Goal: Information Seeking & Learning: Understand process/instructions

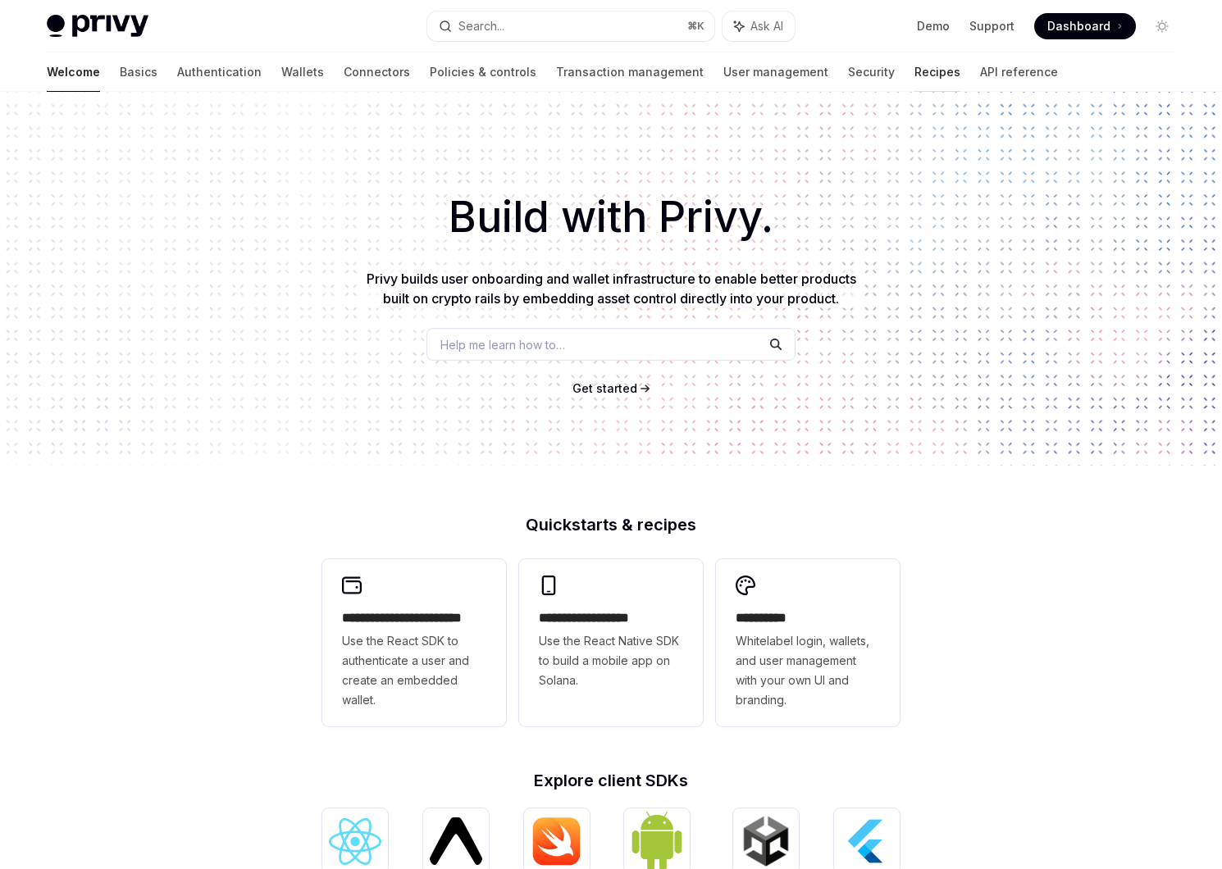
click at [915, 71] on link "Recipes" at bounding box center [938, 71] width 46 height 39
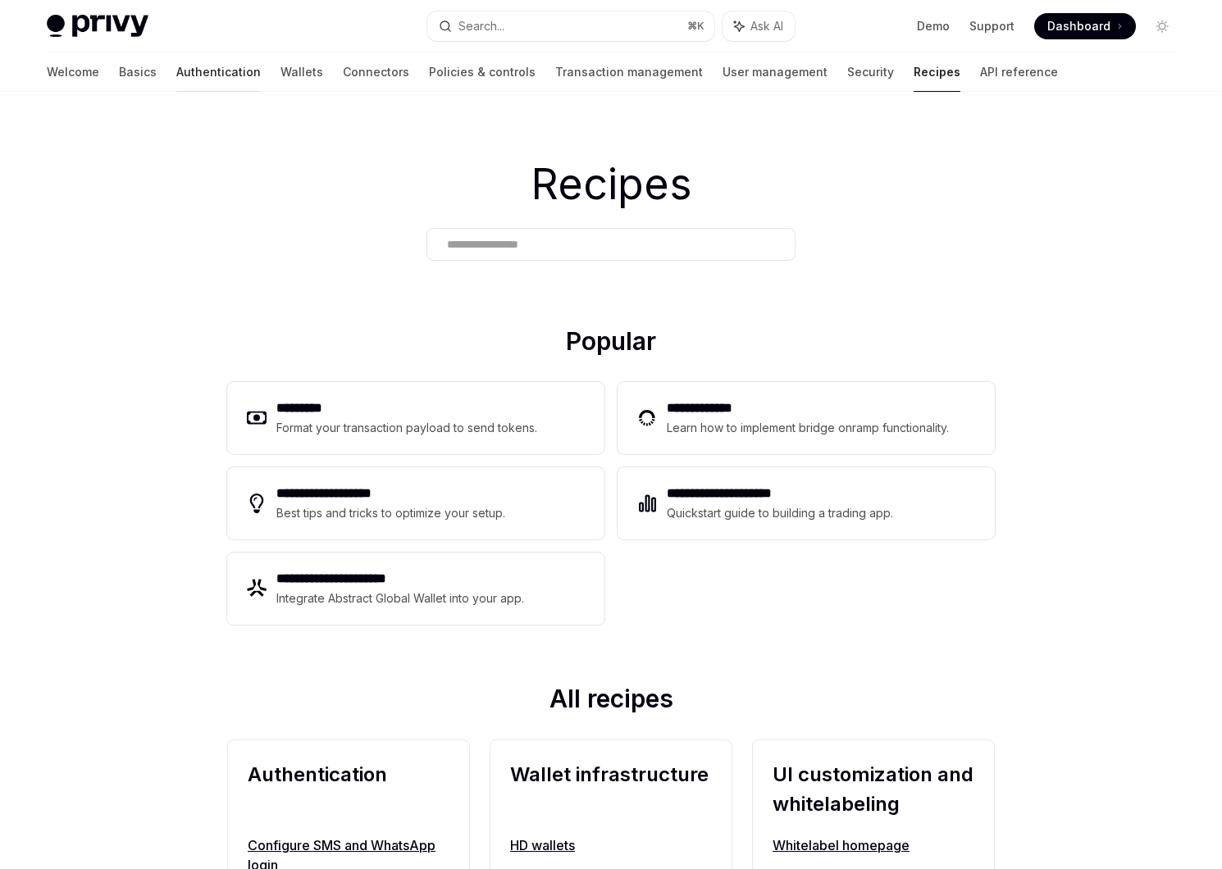
click at [176, 82] on link "Authentication" at bounding box center [218, 71] width 84 height 39
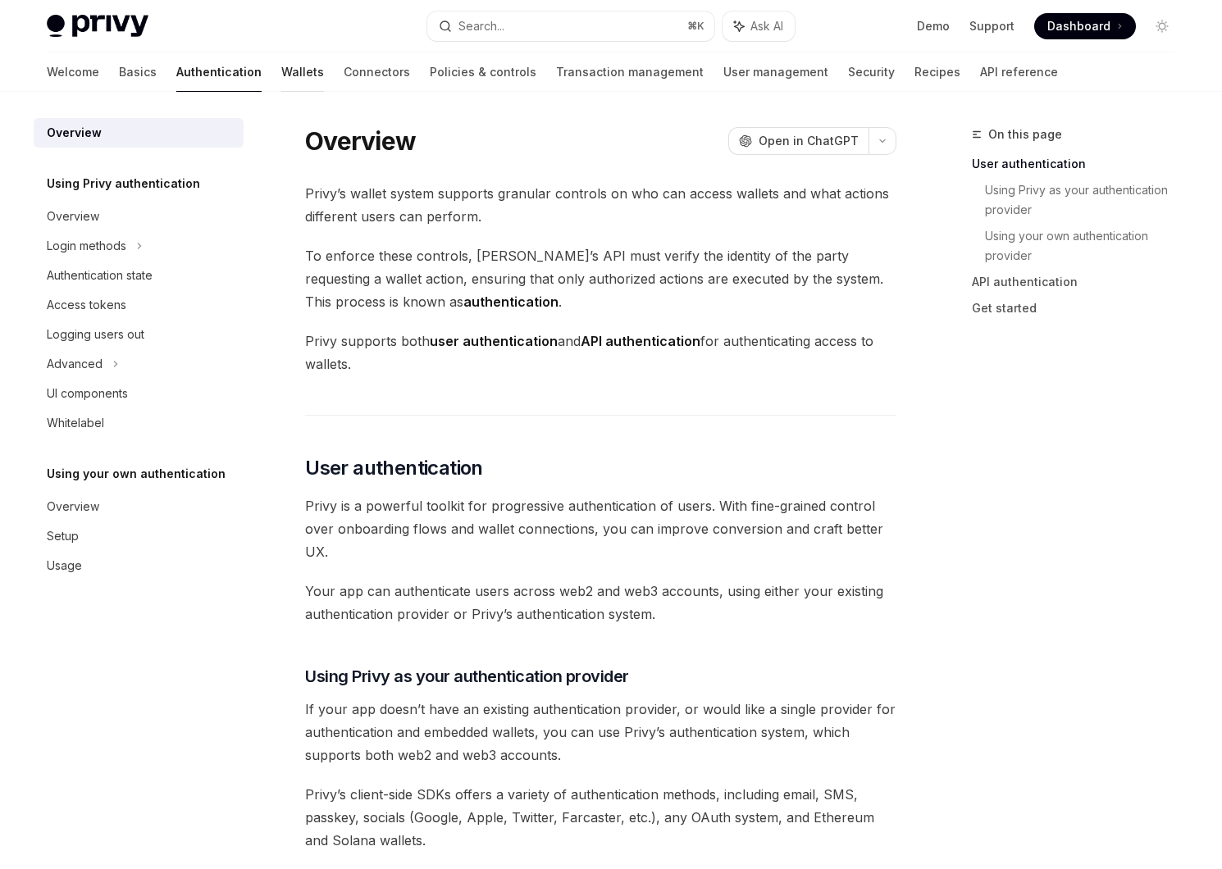
click at [281, 75] on link "Wallets" at bounding box center [302, 71] width 43 height 39
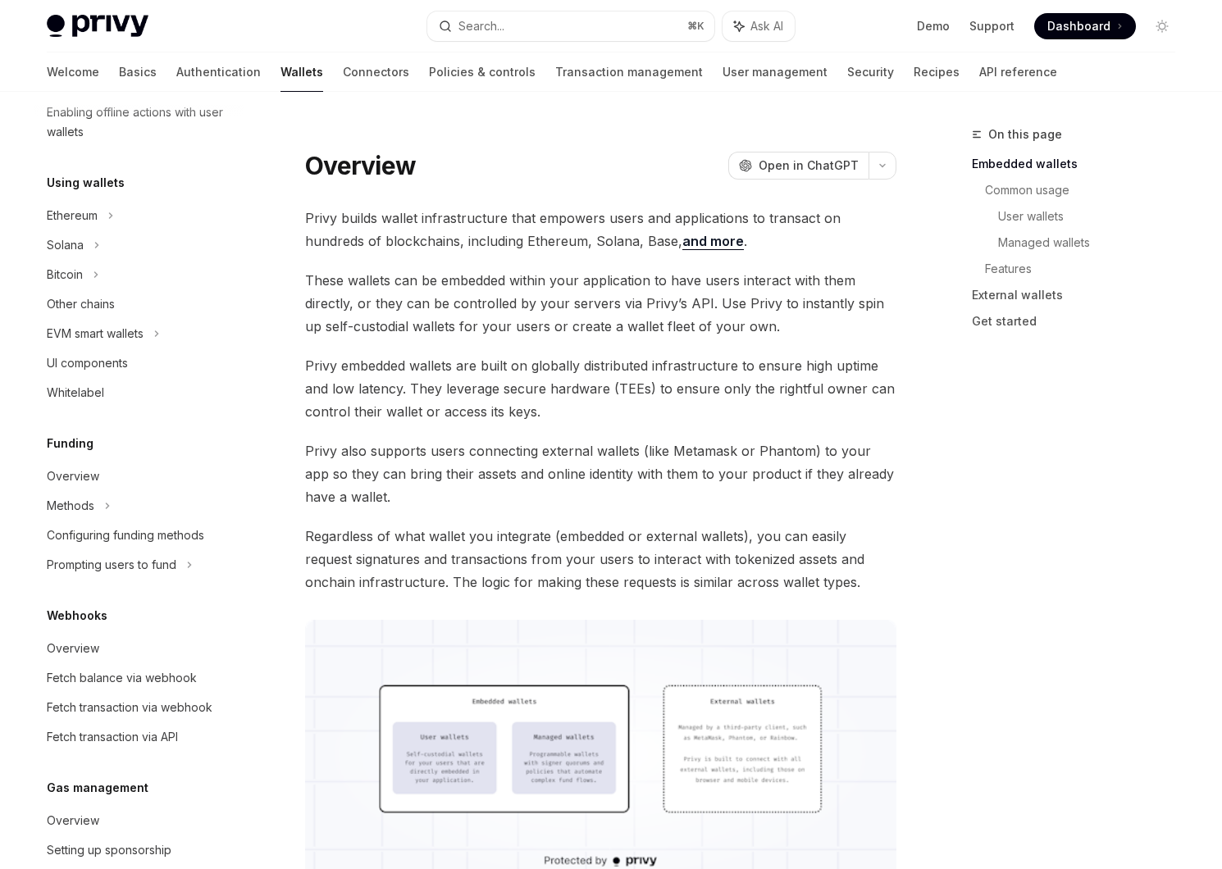
scroll to position [520, 0]
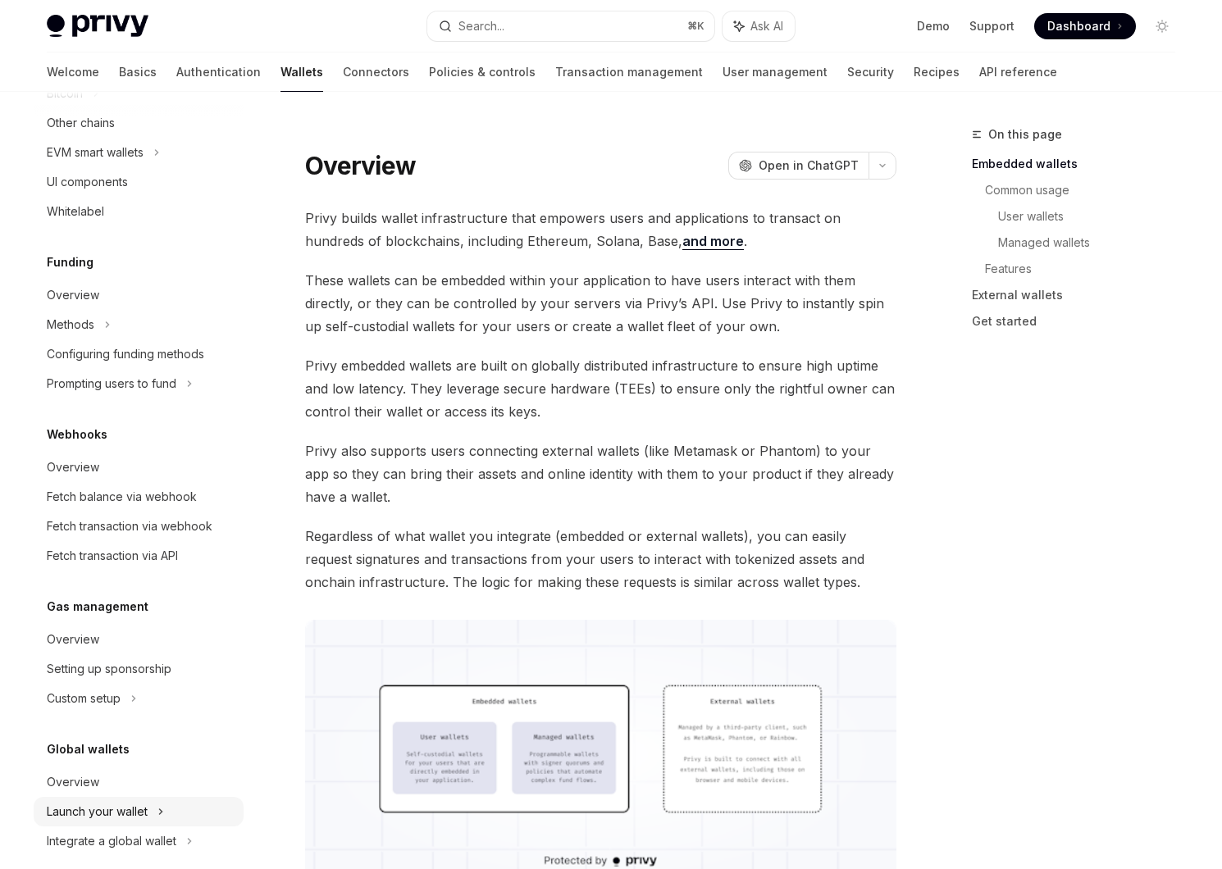
click at [92, 810] on div "Launch your wallet" at bounding box center [97, 812] width 101 height 20
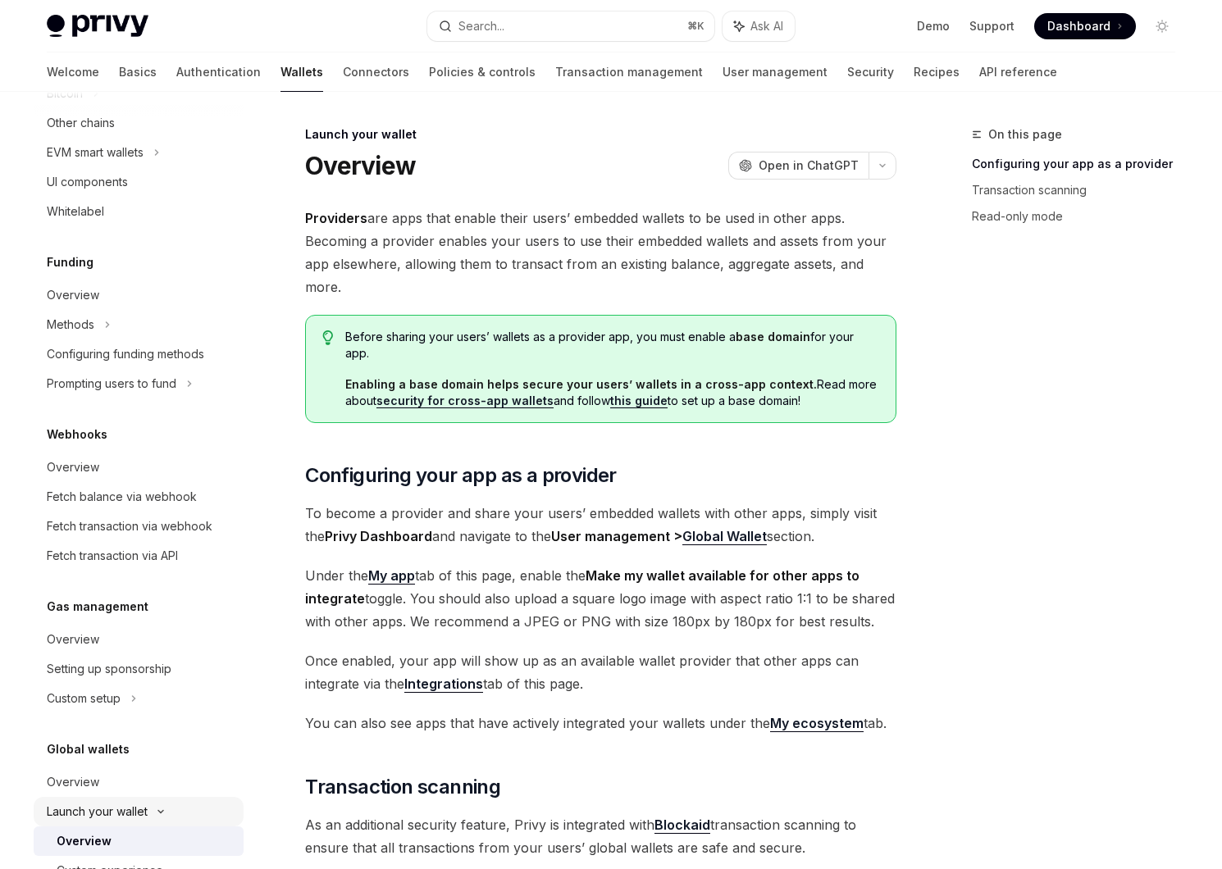
scroll to position [599, 0]
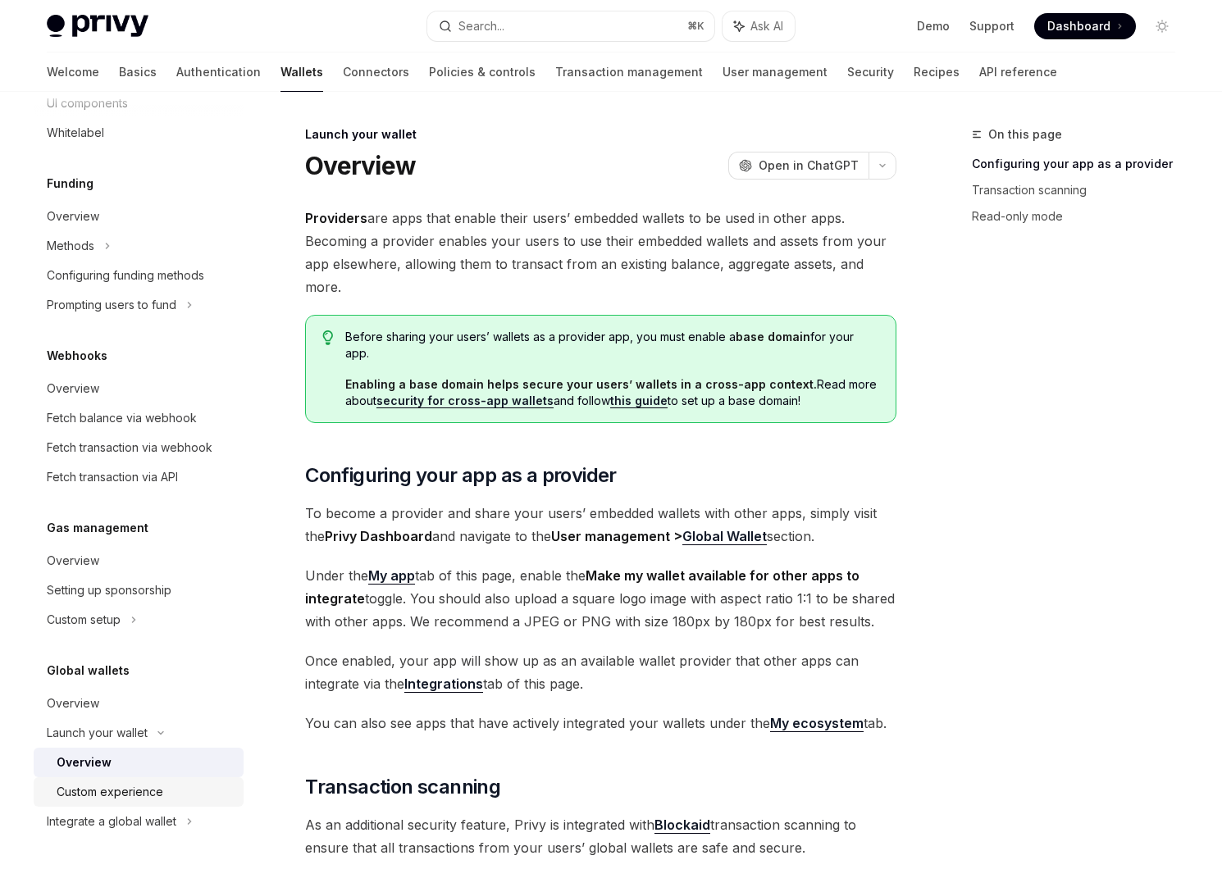
click at [122, 795] on div "Custom experience" at bounding box center [110, 792] width 107 height 20
type textarea "*"
